Goal: Task Accomplishment & Management: Manage account settings

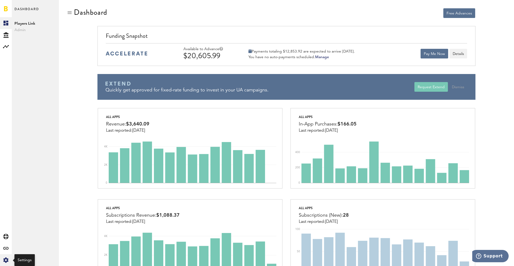
click at [4, 262] on icon "Created with Sketch." at bounding box center [5, 259] width 5 height 5
click at [32, 83] on div "Log Out" at bounding box center [35, 81] width 47 height 10
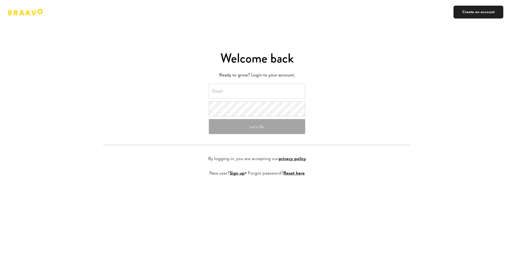
type input "[EMAIL_ADDRESS][DOMAIN_NAME]"
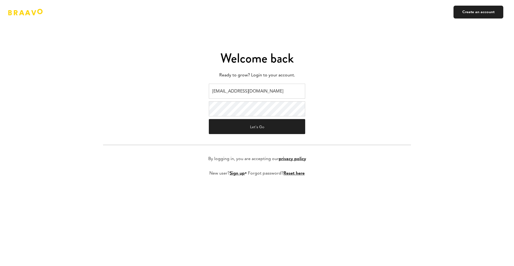
click at [231, 87] on input "[EMAIL_ADDRESS][DOMAIN_NAME]" at bounding box center [257, 91] width 96 height 15
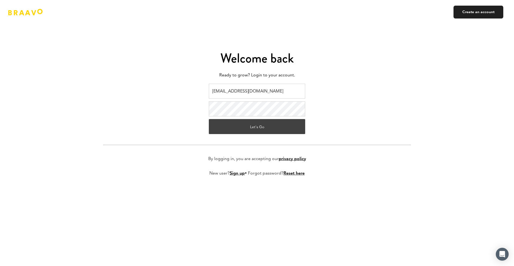
click at [247, 125] on button "Let's Go" at bounding box center [257, 126] width 96 height 15
